Goal: Task Accomplishment & Management: Complete application form

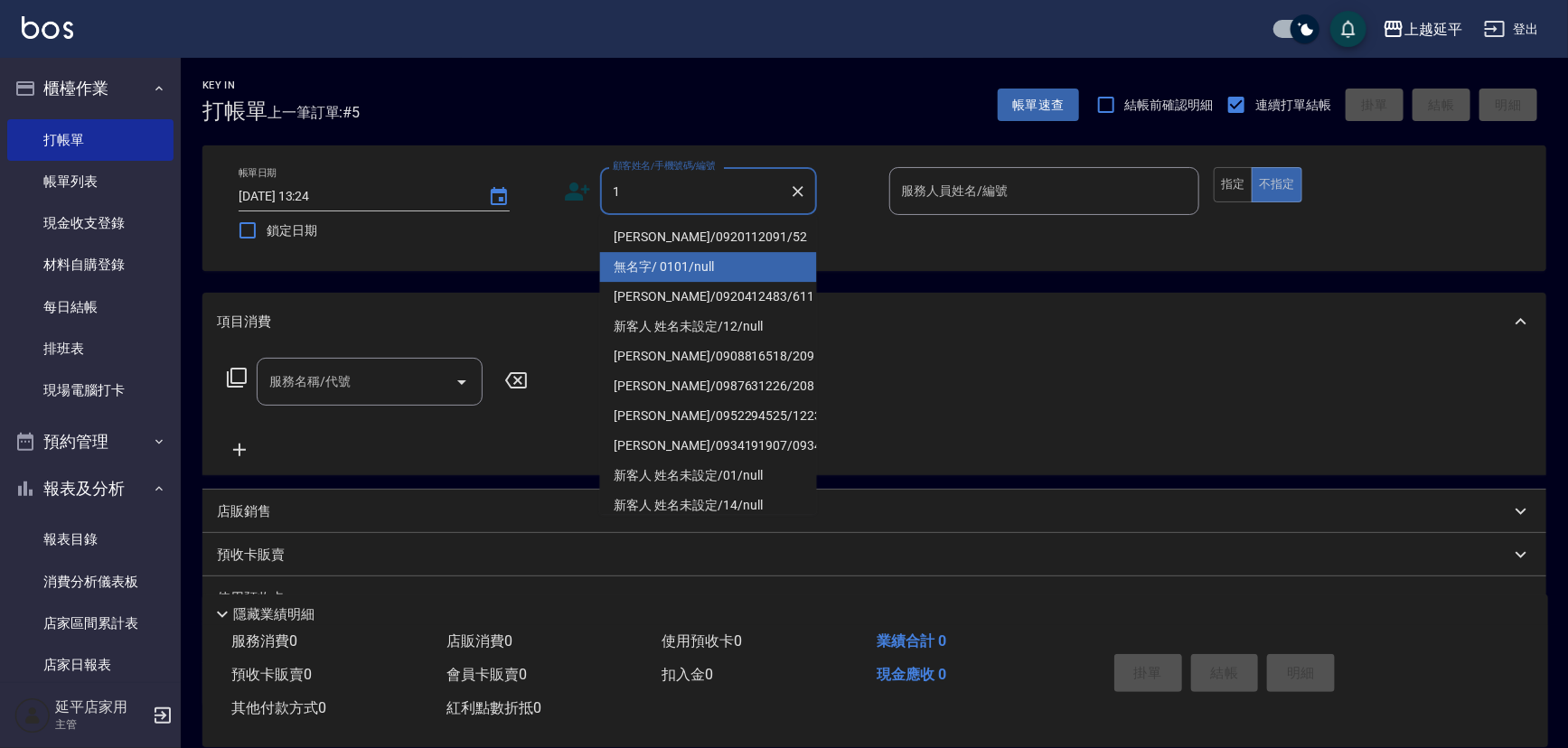
drag, startPoint x: 675, startPoint y: 271, endPoint x: 702, endPoint y: 272, distance: 27.0
click at [675, 271] on li "無名字/ 0101/null" at bounding box center [709, 267] width 217 height 30
type input "無名字/ 0101/null"
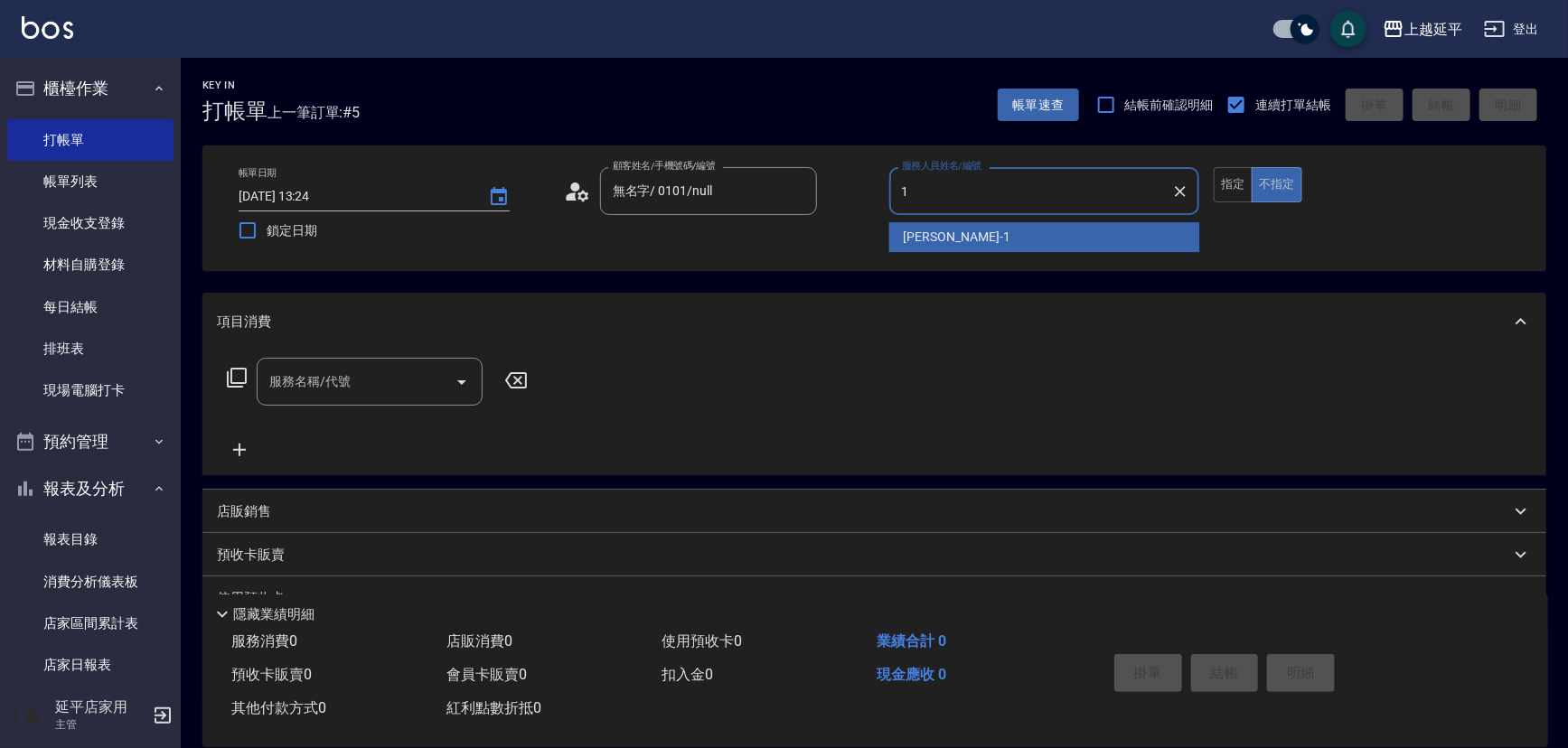
click at [955, 231] on div "[PERSON_NAME]-1" at bounding box center [1044, 237] width 310 height 30
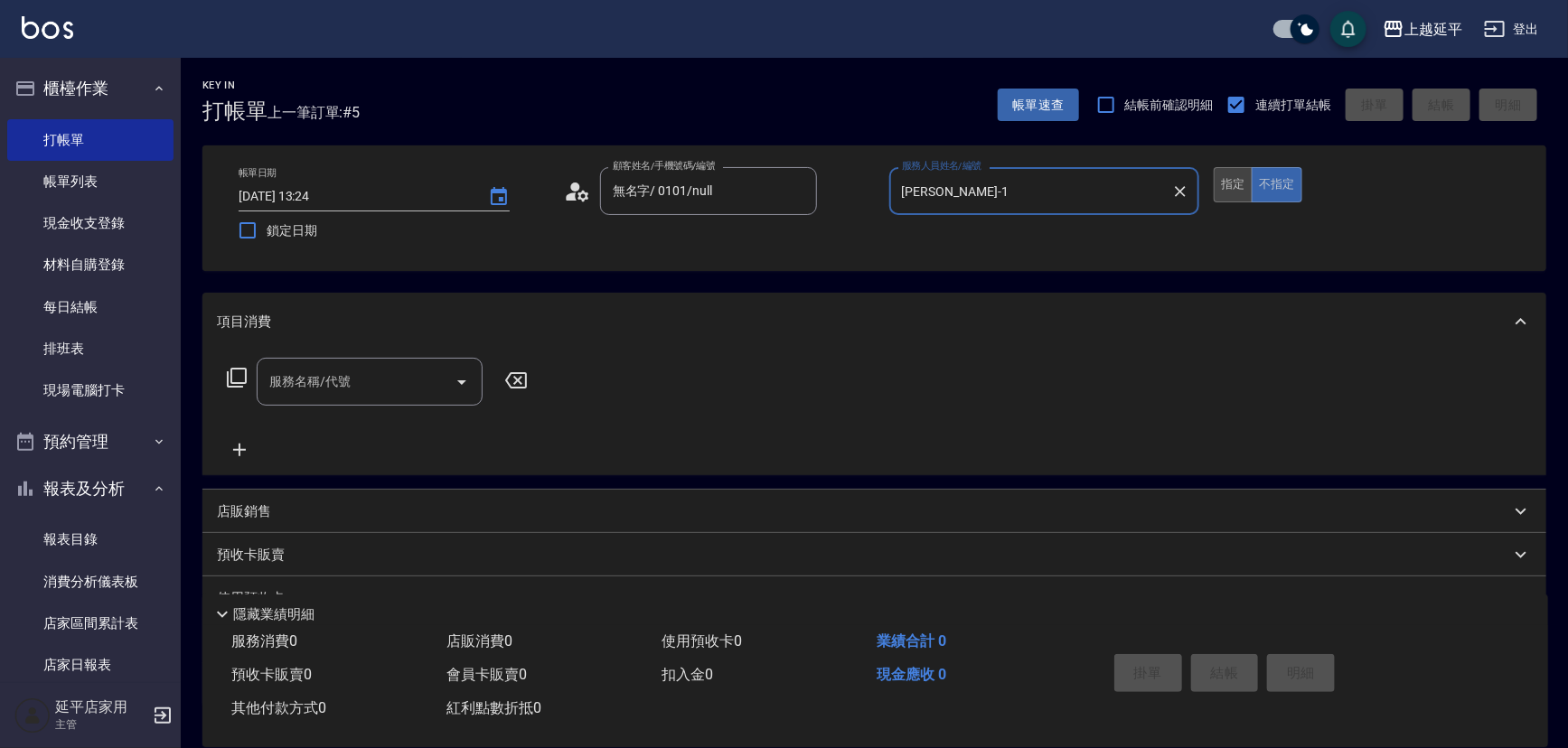
type input "[PERSON_NAME]-1"
click at [1220, 188] on button "指定" at bounding box center [1233, 185] width 39 height 36
click at [466, 369] on button "Open" at bounding box center [461, 381] width 29 height 29
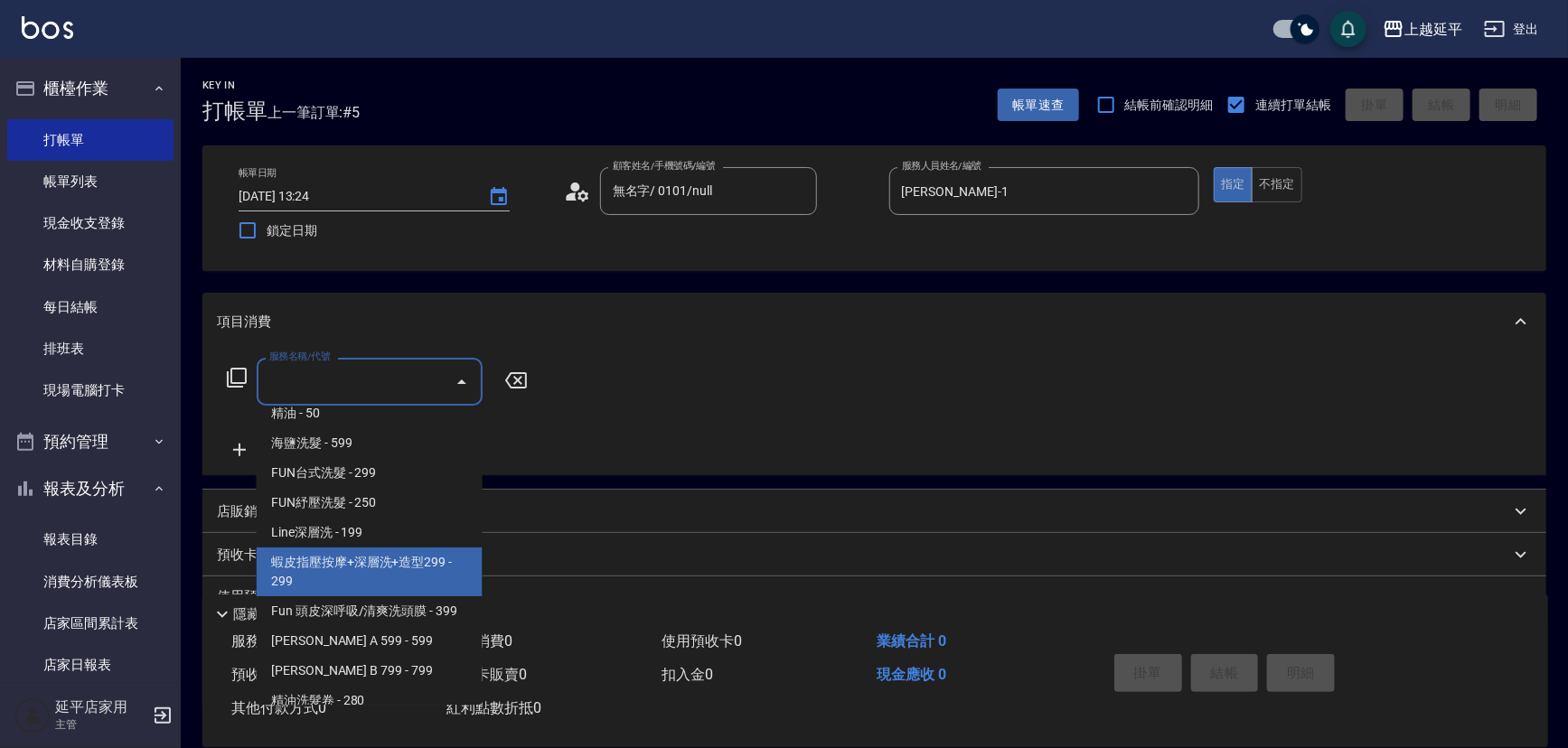
scroll to position [410, 0]
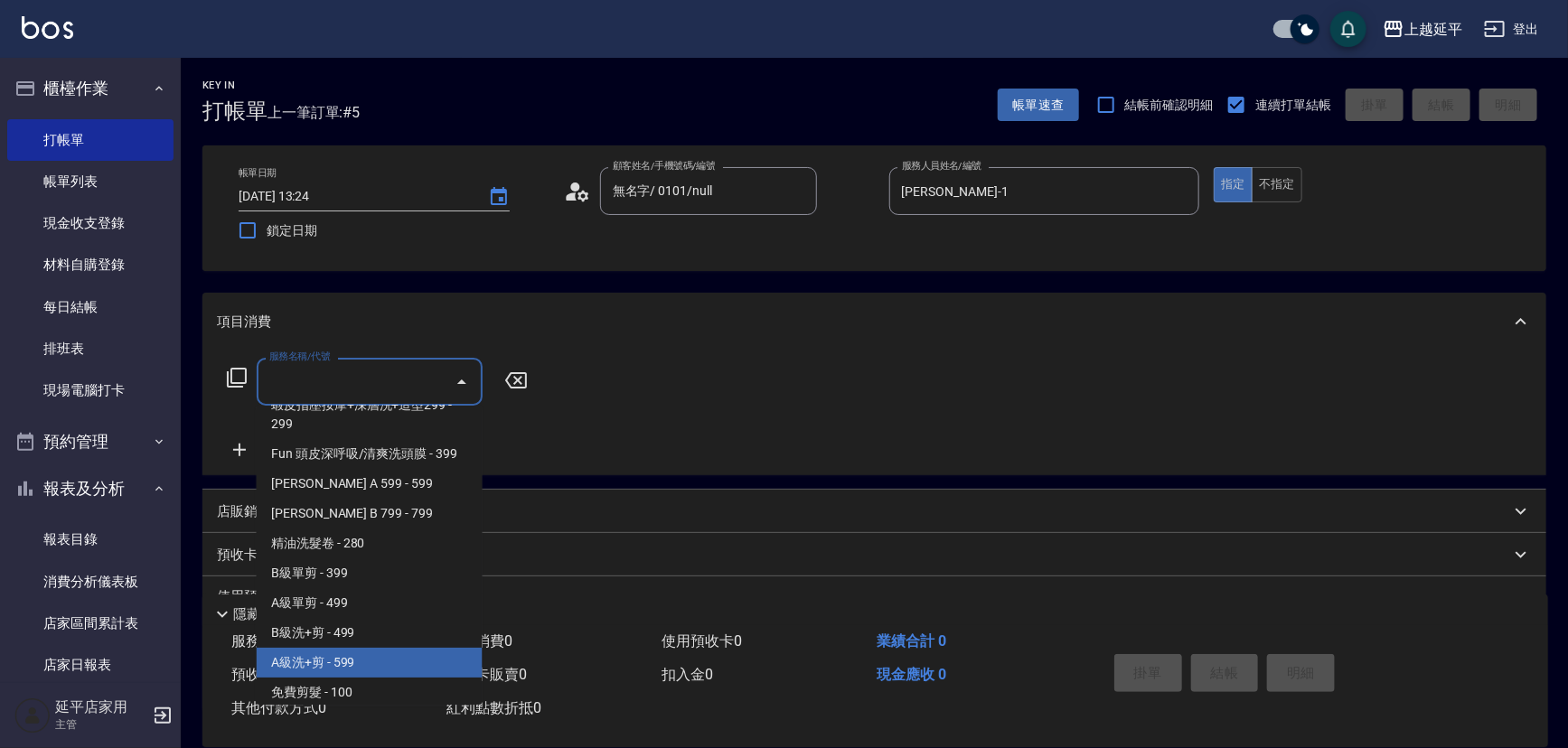
click at [352, 673] on span "A級洗+剪 - 599" at bounding box center [369, 663] width 226 height 30
type input "A級洗+剪(204)"
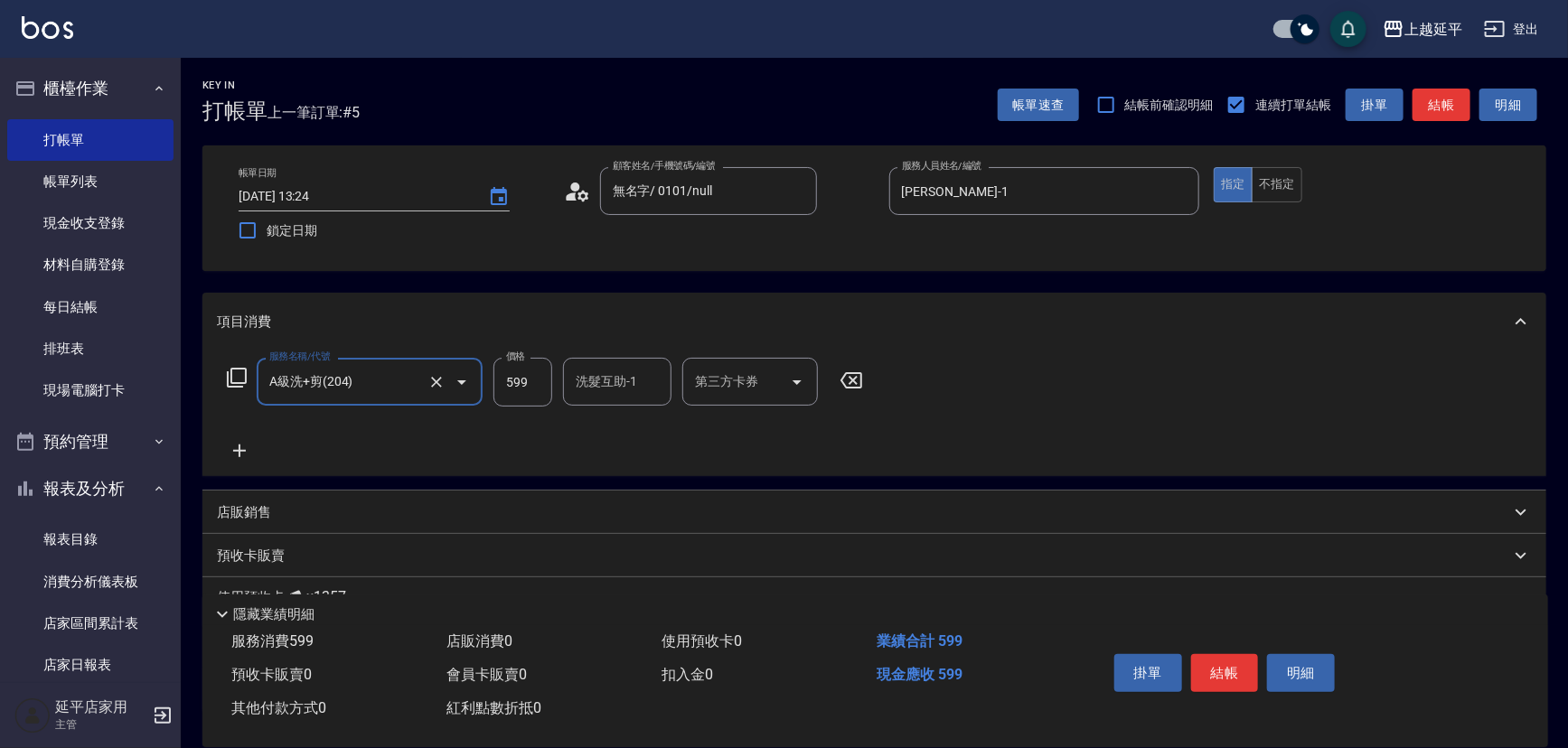
click at [625, 386] on input "洗髮互助-1" at bounding box center [617, 381] width 93 height 32
click at [617, 434] on span "[PERSON_NAME]-34" at bounding box center [606, 427] width 56 height 19
type input "方彩姿-34"
click at [1229, 670] on button "結帳" at bounding box center [1225, 673] width 67 height 38
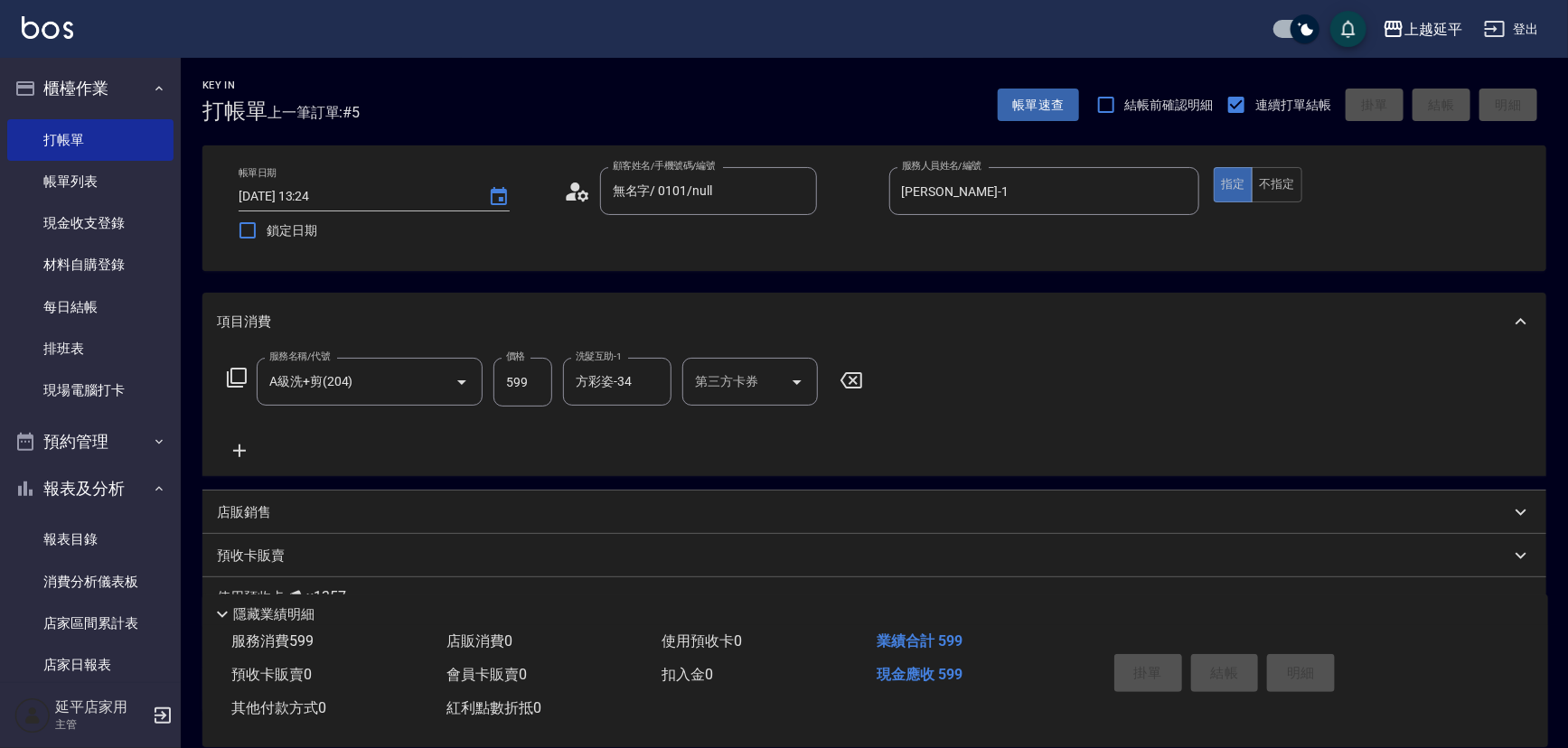
type input "[DATE] 14:00"
